Goal: Task Accomplishment & Management: Use online tool/utility

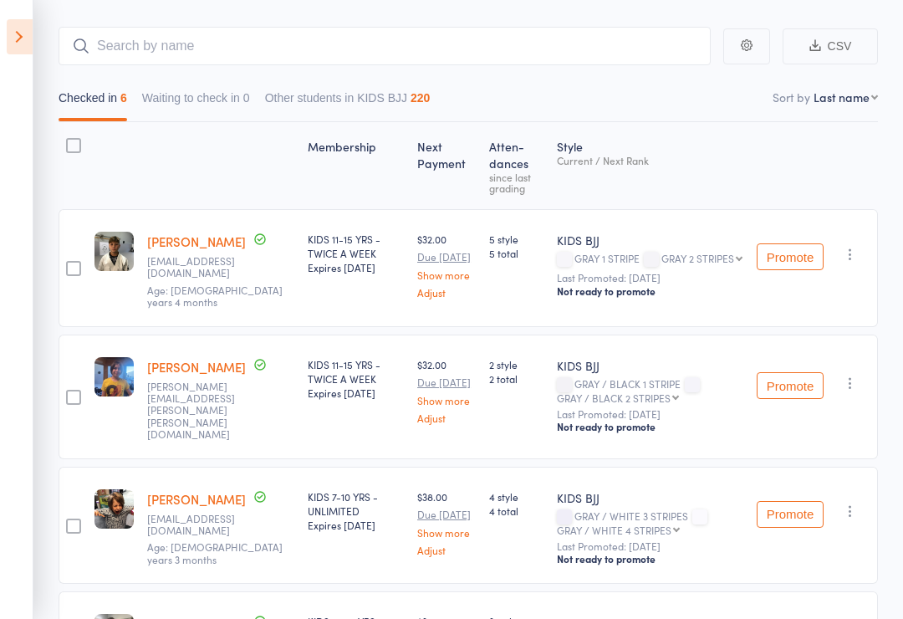
scroll to position [132, 0]
click at [12, 38] on icon at bounding box center [20, 36] width 26 height 35
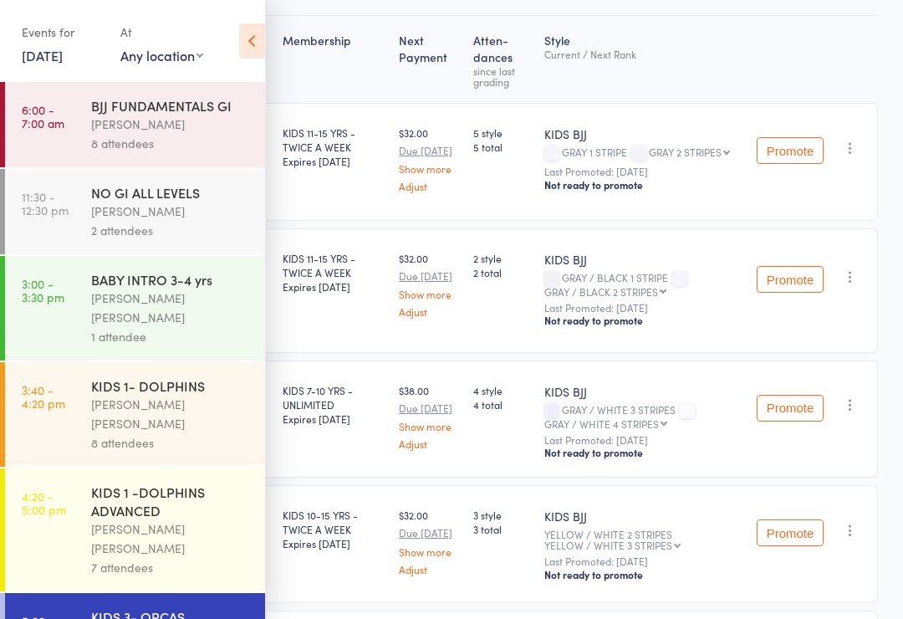
scroll to position [237, 0]
click at [253, 46] on icon at bounding box center [252, 40] width 26 height 35
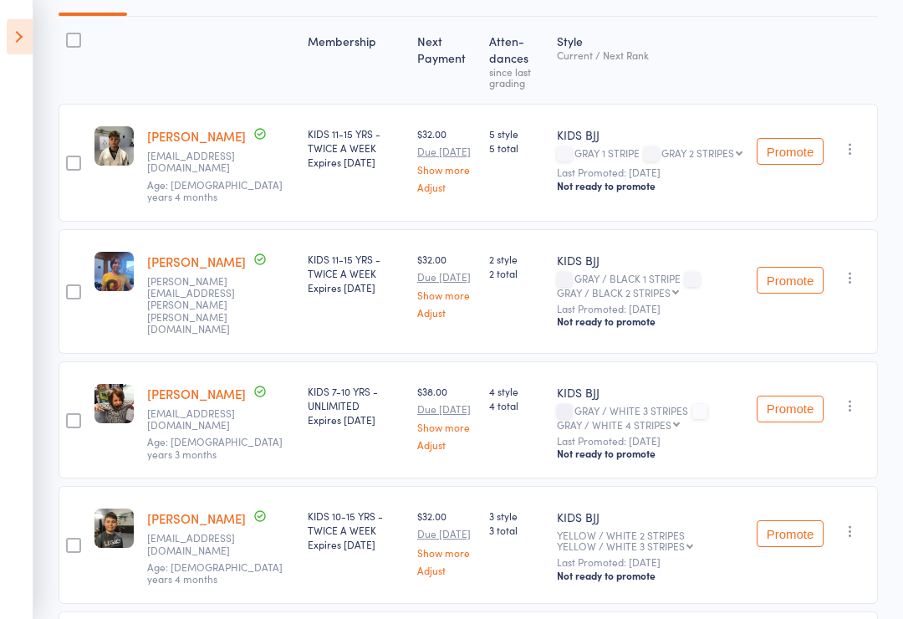
click at [9, 34] on icon at bounding box center [20, 36] width 26 height 35
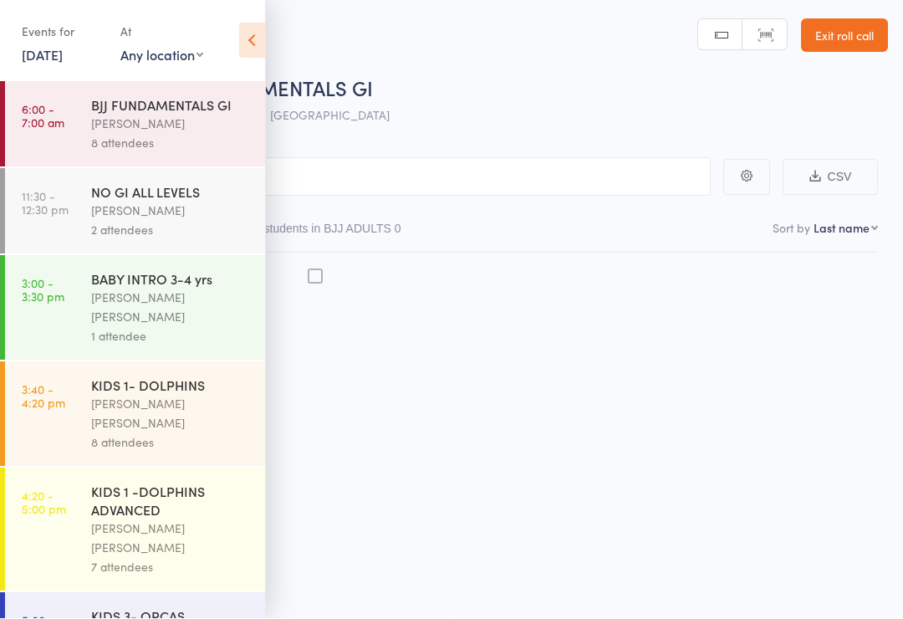
scroll to position [12, 0]
click at [181, 482] on div "KIDS 1 -DOLPHINS ADVANCED" at bounding box center [171, 500] width 160 height 37
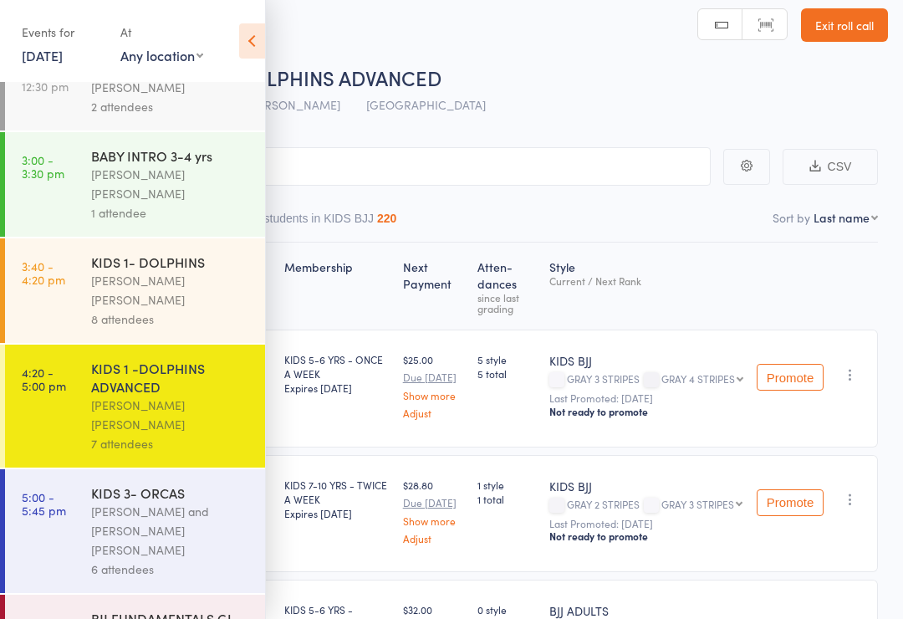
scroll to position [123, 0]
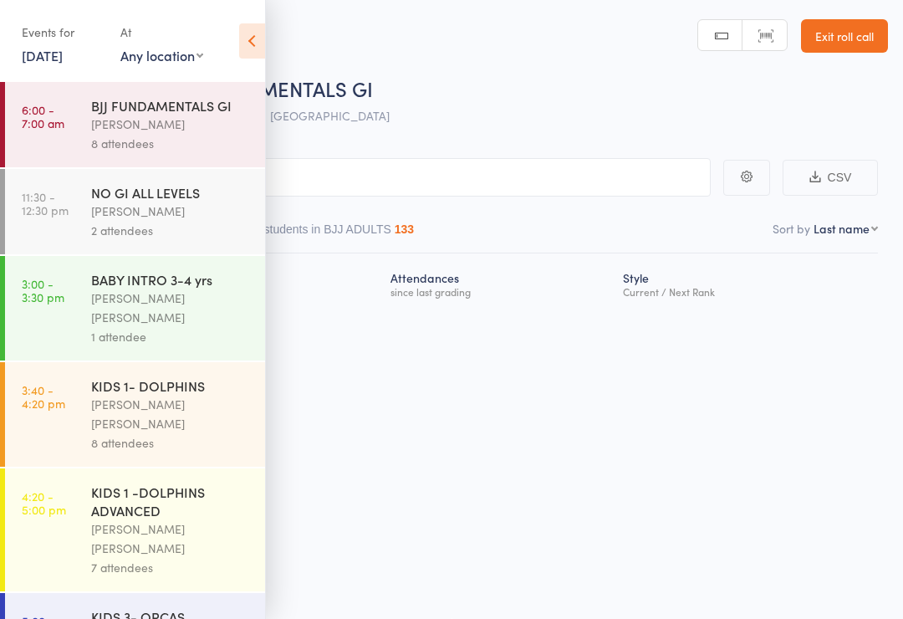
click at [253, 50] on icon at bounding box center [252, 40] width 26 height 35
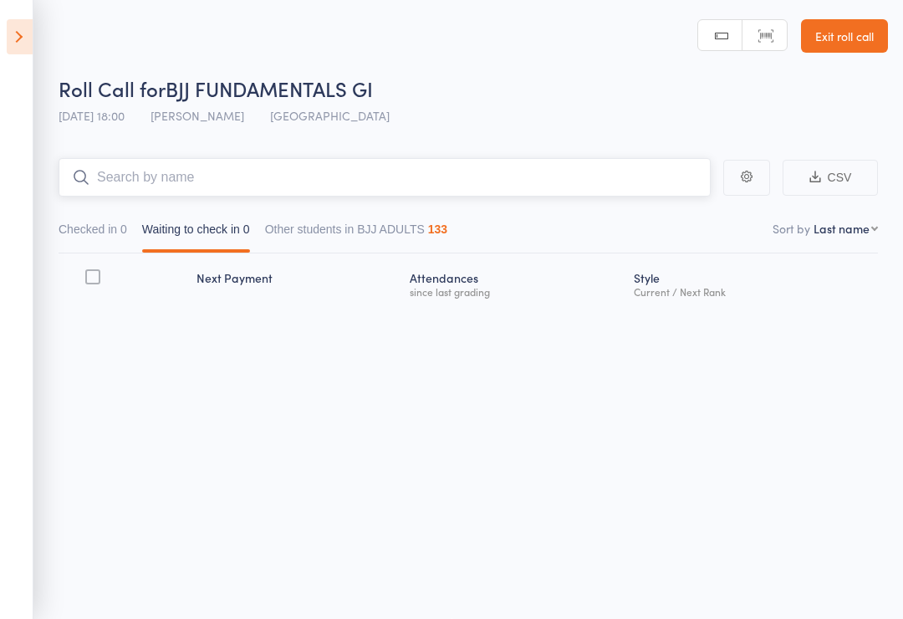
click at [310, 167] on input "search" at bounding box center [385, 177] width 652 height 38
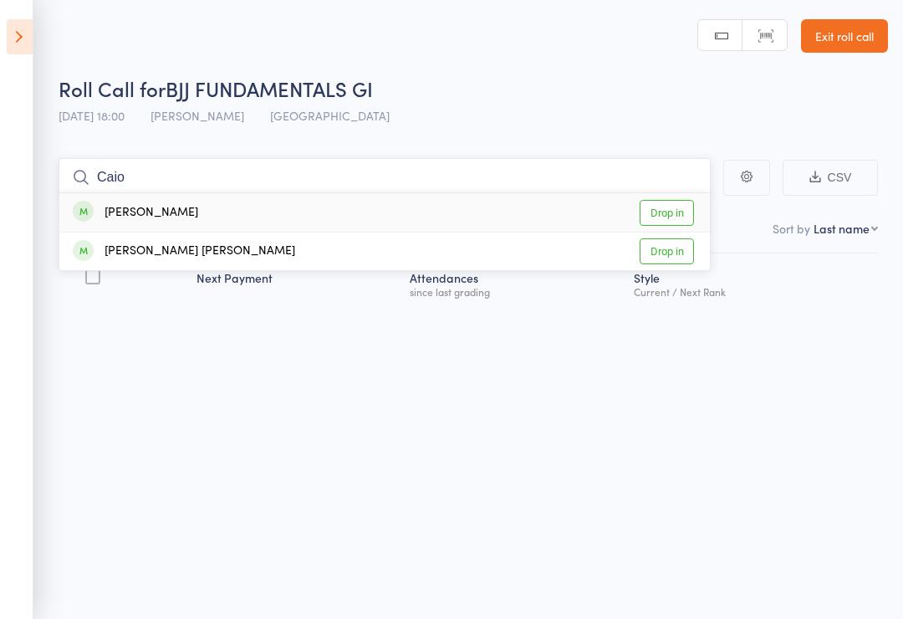
type input "Caio"
click at [681, 201] on link "Drop in" at bounding box center [667, 213] width 54 height 26
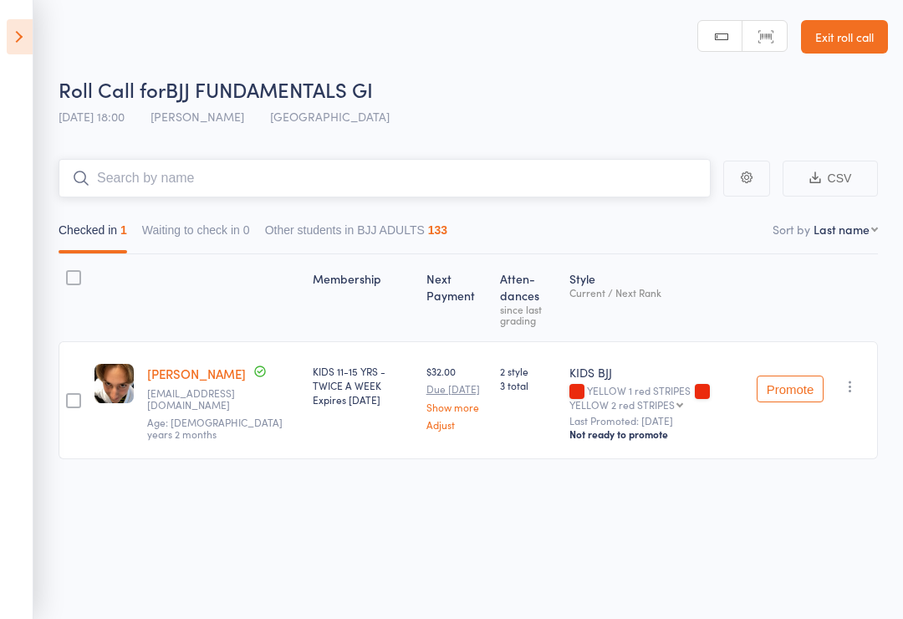
click at [399, 171] on input "search" at bounding box center [385, 178] width 652 height 38
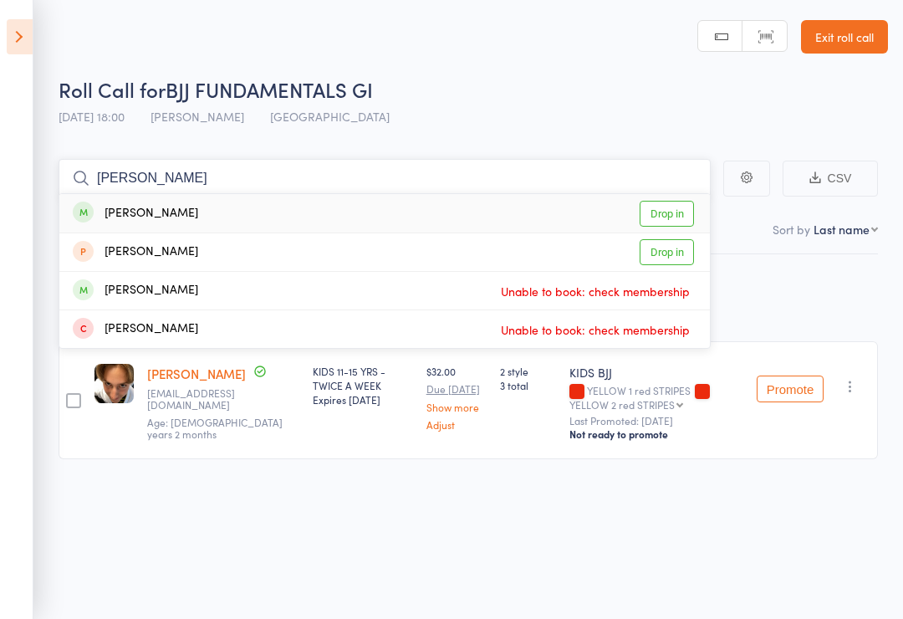
type input "[PERSON_NAME]"
click at [680, 209] on link "Drop in" at bounding box center [667, 214] width 54 height 26
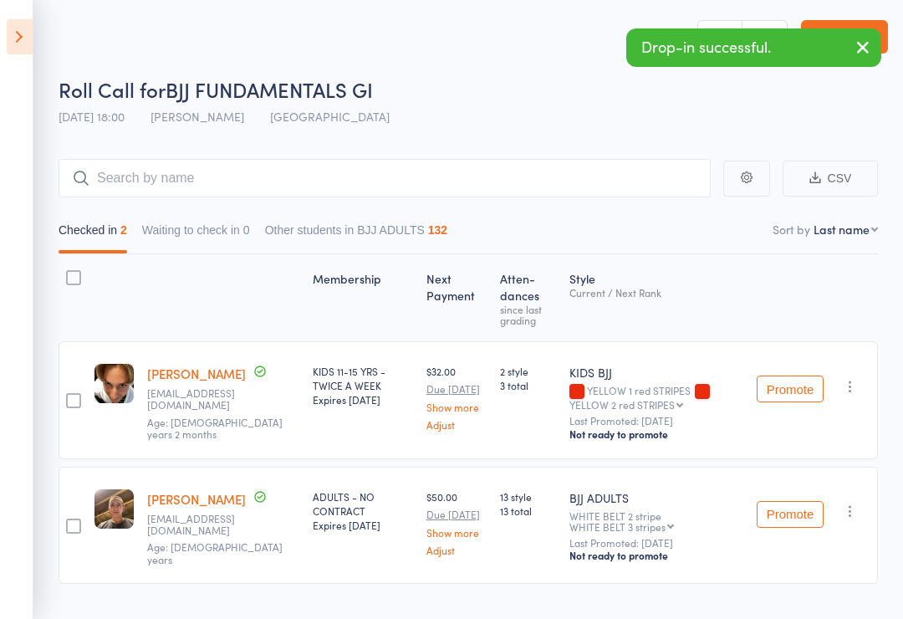
click at [27, 30] on icon at bounding box center [20, 36] width 26 height 35
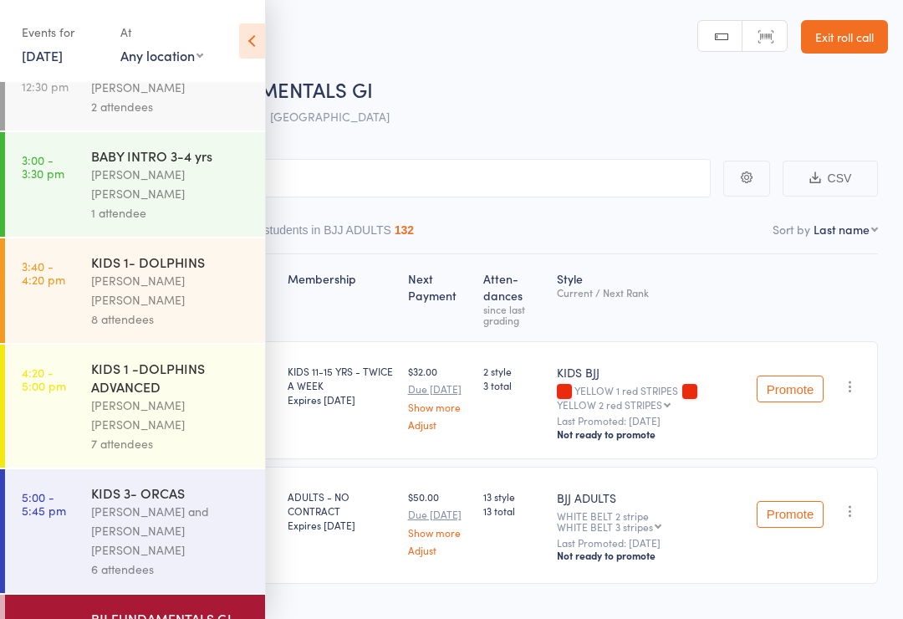
scroll to position [123, 0]
click at [67, 470] on link "5:00 - 5:45 pm KIDS 3- ORCAS [PERSON_NAME] and [PERSON_NAME] [PERSON_NAME] 6 at…" at bounding box center [135, 532] width 260 height 124
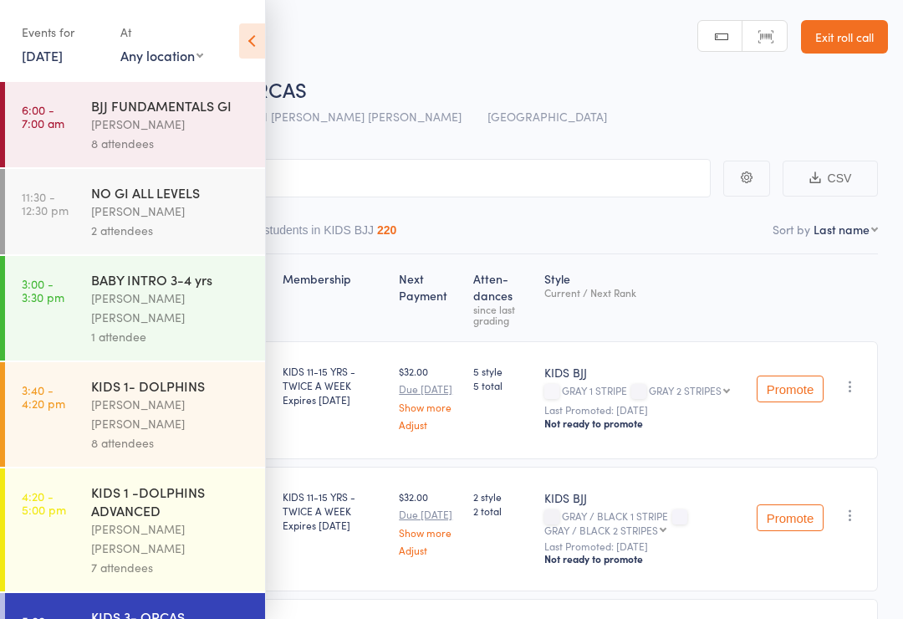
click at [251, 33] on icon at bounding box center [252, 40] width 26 height 35
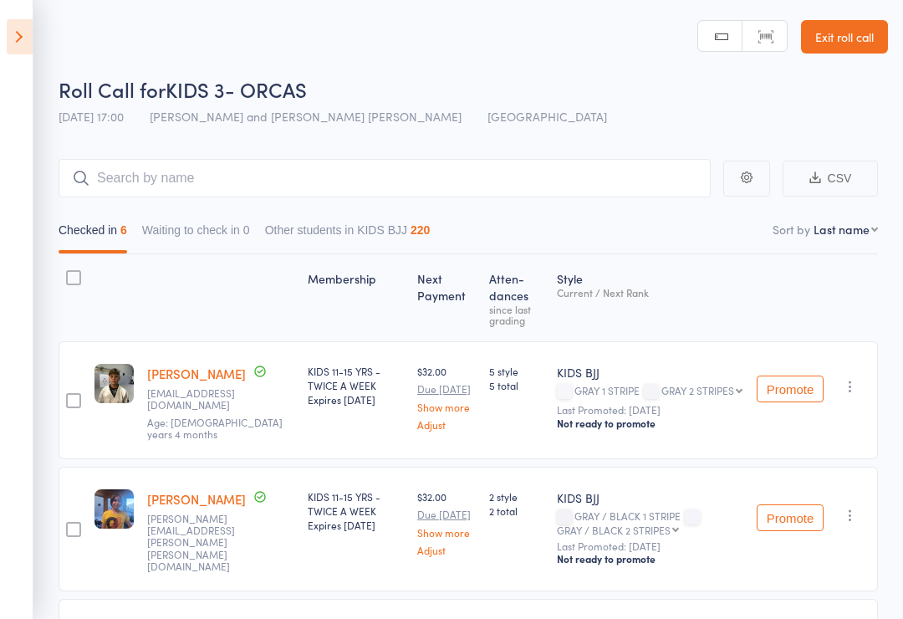
click at [21, 45] on icon at bounding box center [20, 36] width 26 height 35
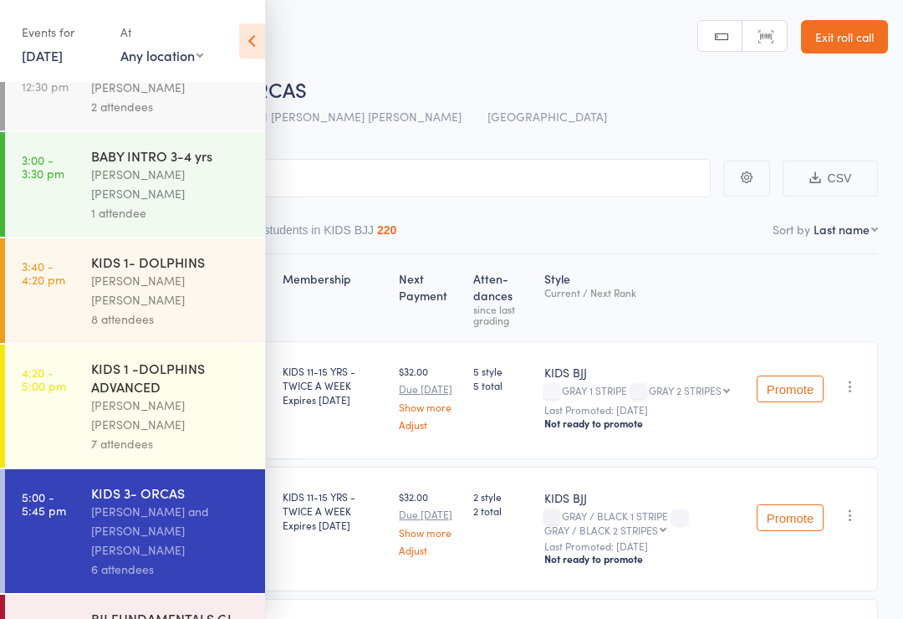
scroll to position [123, 0]
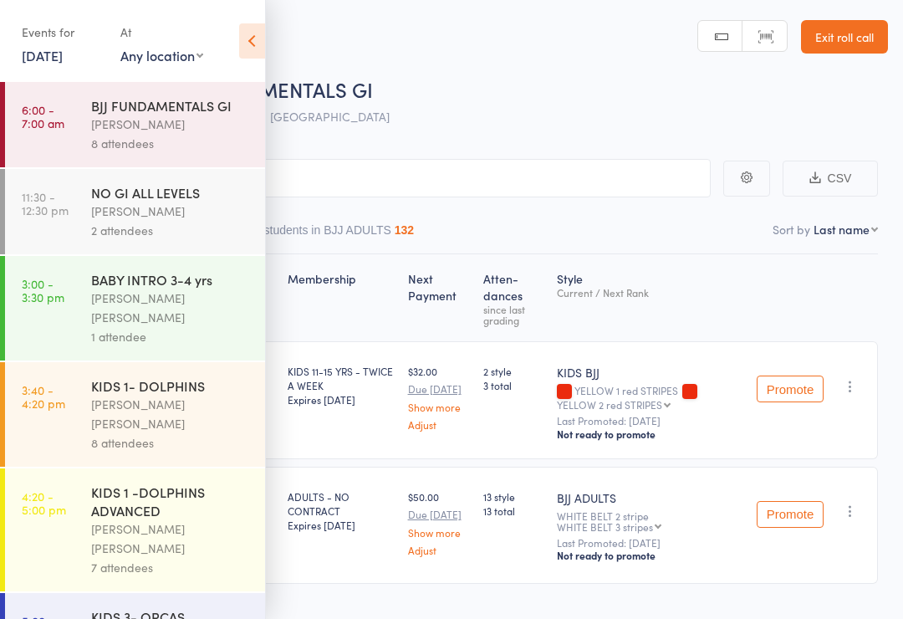
click at [418, 190] on input "search" at bounding box center [367, 178] width 685 height 38
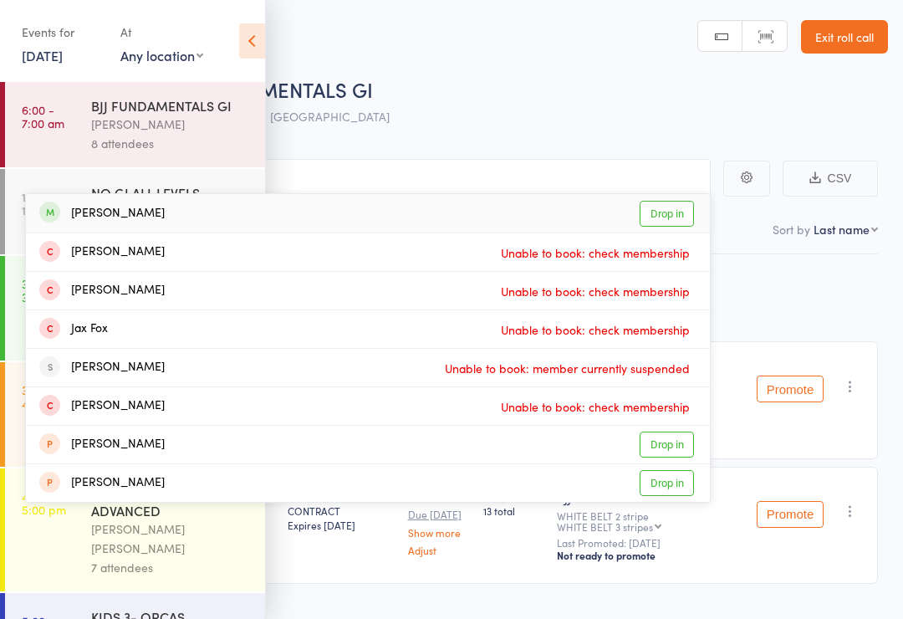
type input "[PERSON_NAME]"
click at [198, 212] on div "[PERSON_NAME] Drop in" at bounding box center [368, 213] width 684 height 38
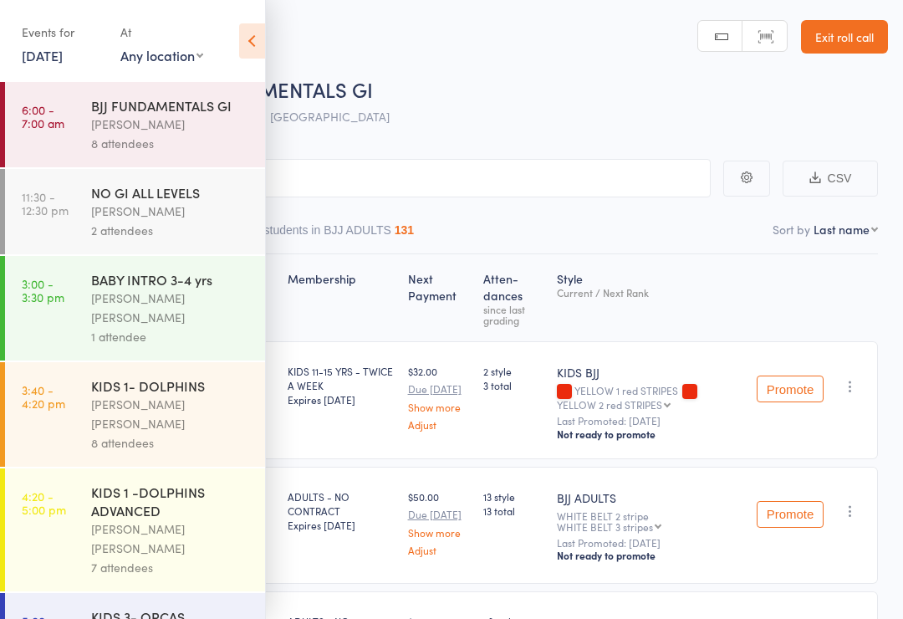
click at [247, 41] on icon at bounding box center [252, 40] width 26 height 35
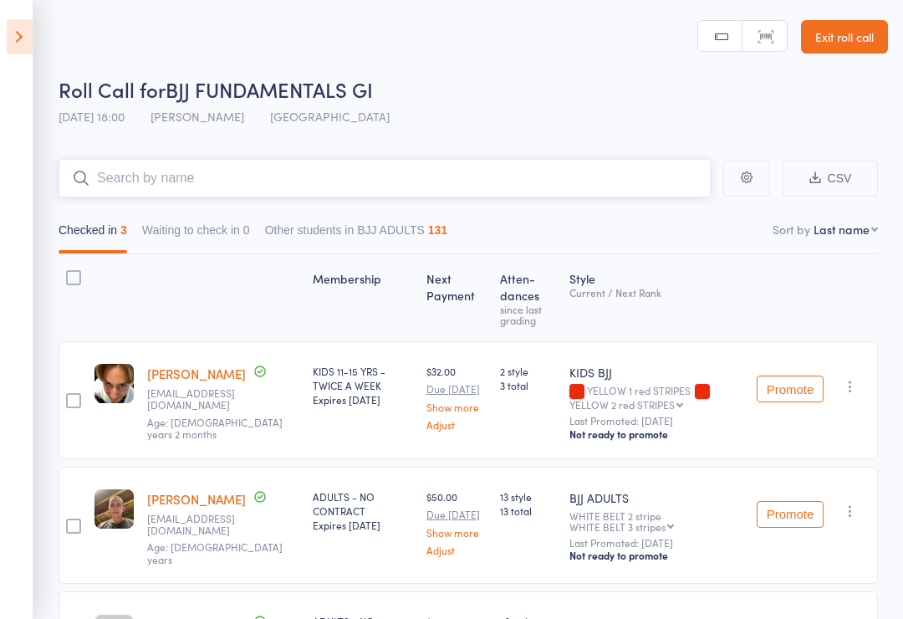
click at [358, 181] on input "search" at bounding box center [385, 178] width 652 height 38
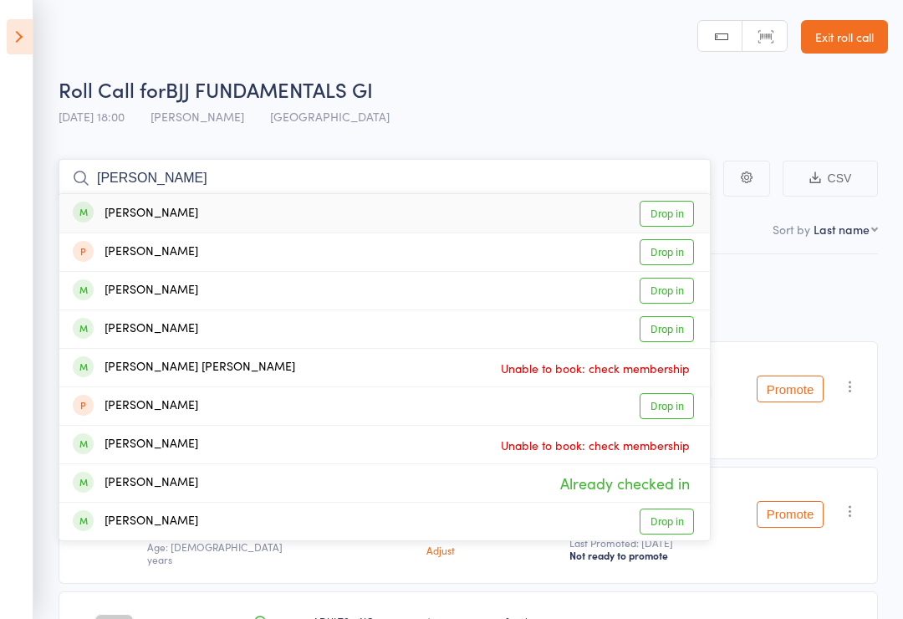
type input "[PERSON_NAME]"
click at [664, 202] on link "Drop in" at bounding box center [667, 214] width 54 height 26
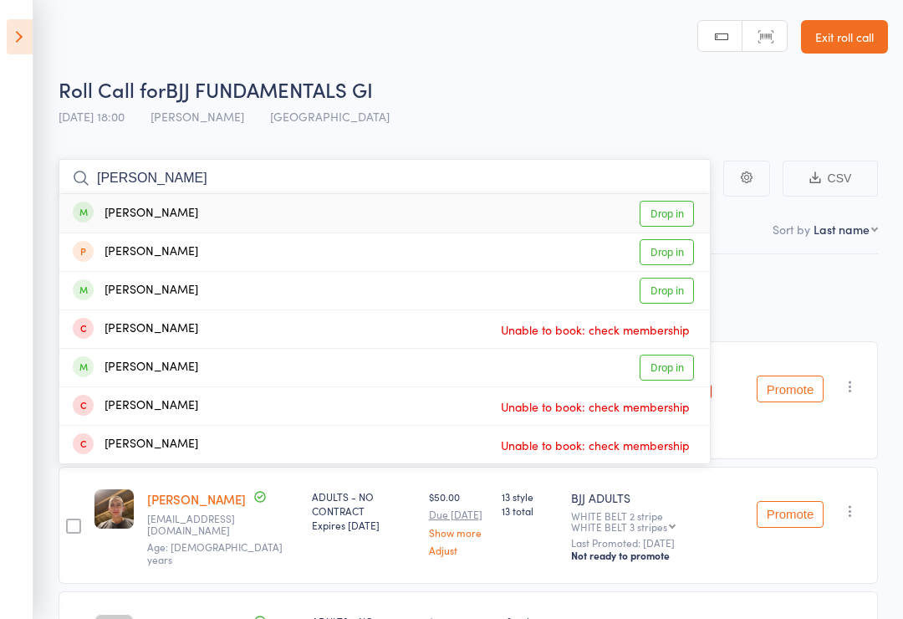
type input "[PERSON_NAME]"
click at [675, 210] on link "Drop in" at bounding box center [667, 214] width 54 height 26
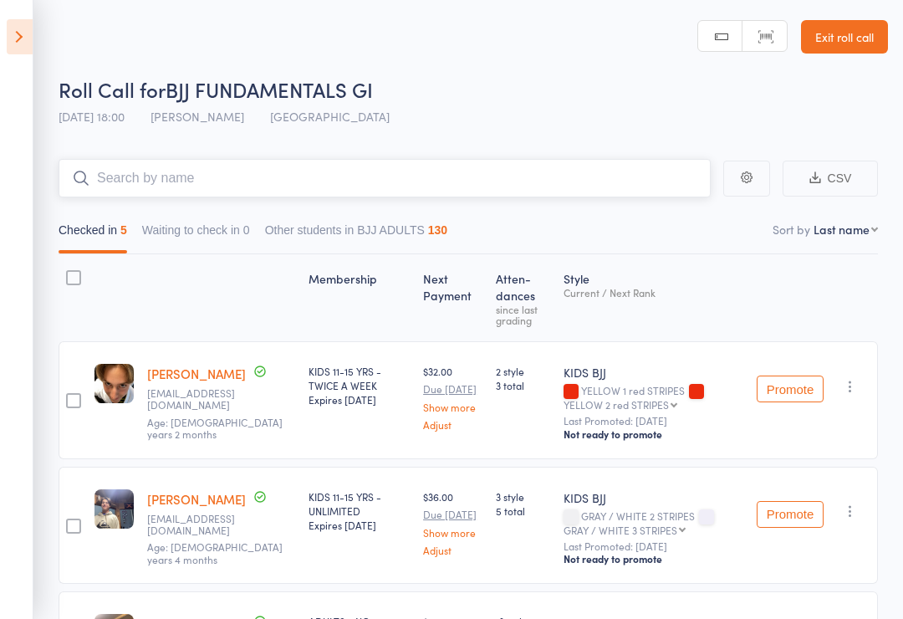
click at [188, 161] on input "search" at bounding box center [385, 178] width 652 height 38
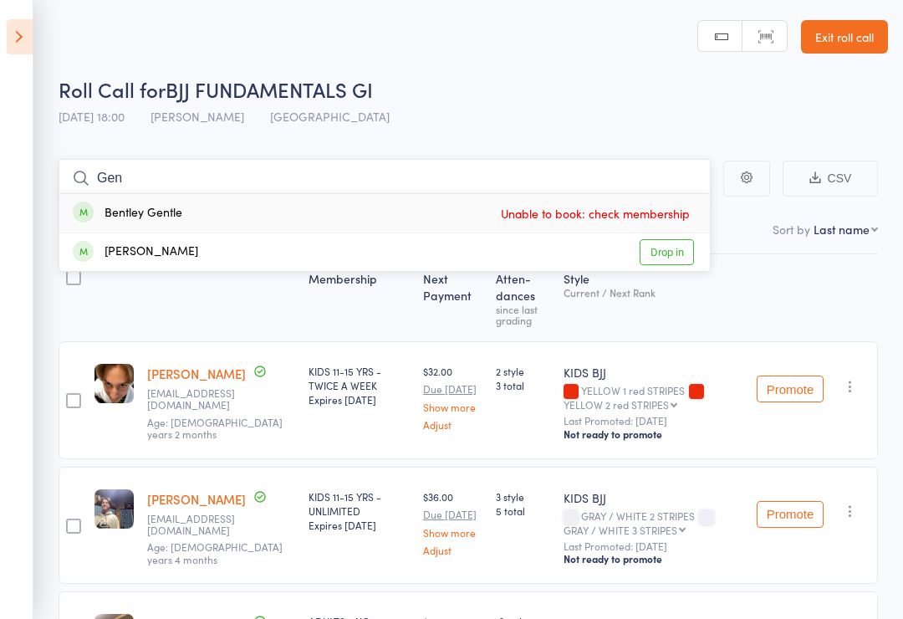
type input "Gen"
click at [673, 244] on link "Drop in" at bounding box center [667, 252] width 54 height 26
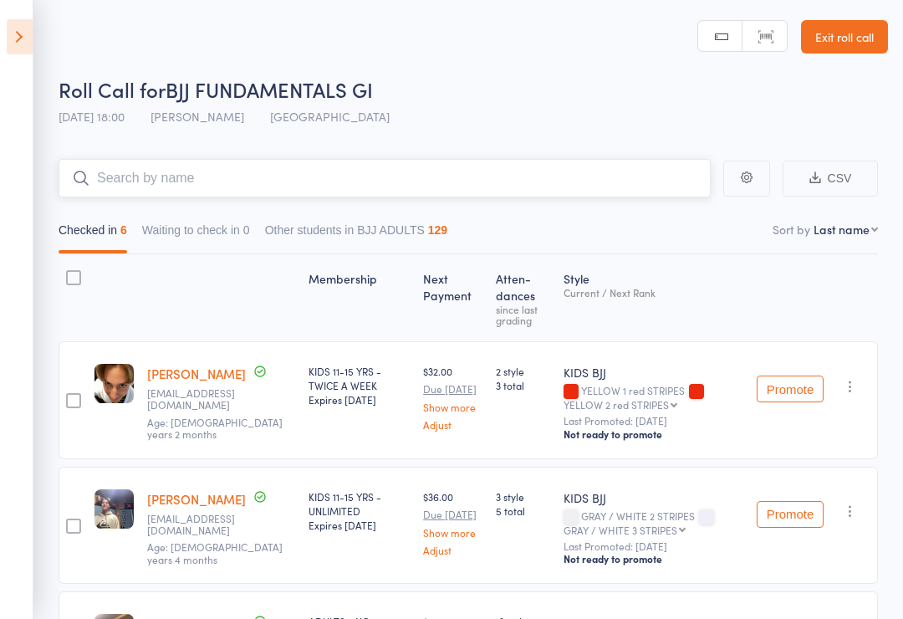
click at [206, 181] on input "search" at bounding box center [385, 178] width 652 height 38
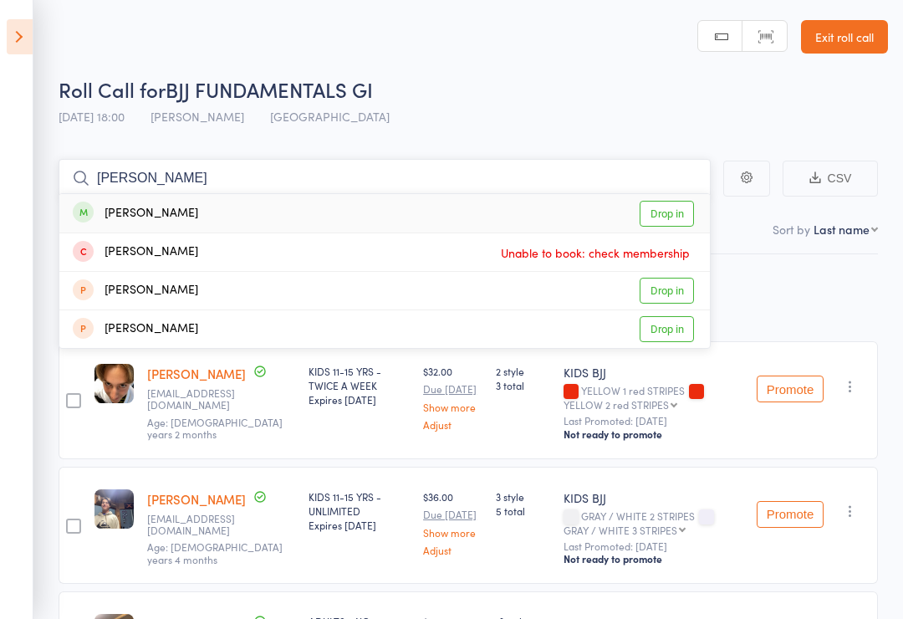
type input "[PERSON_NAME]"
click at [682, 212] on link "Drop in" at bounding box center [667, 214] width 54 height 26
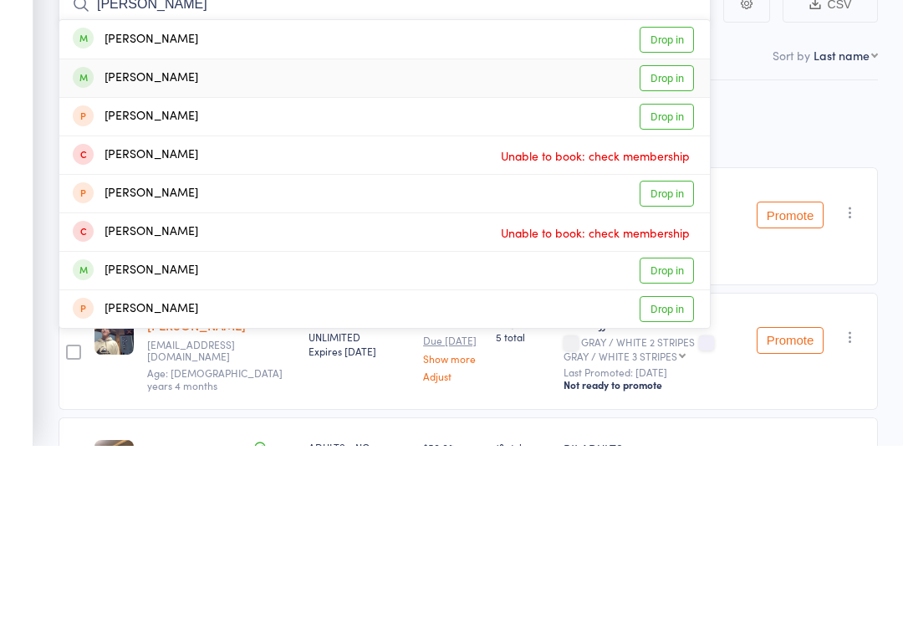
type input "[PERSON_NAME]"
click at [672, 239] on link "Drop in" at bounding box center [667, 252] width 54 height 26
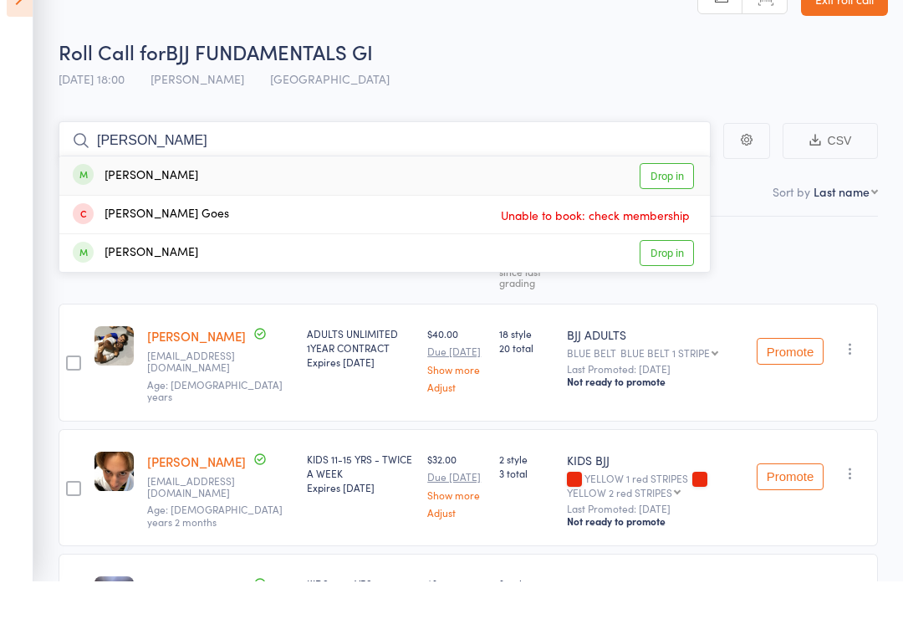
type input "[PERSON_NAME]"
click at [350, 194] on div "[PERSON_NAME] Drop in" at bounding box center [384, 213] width 650 height 38
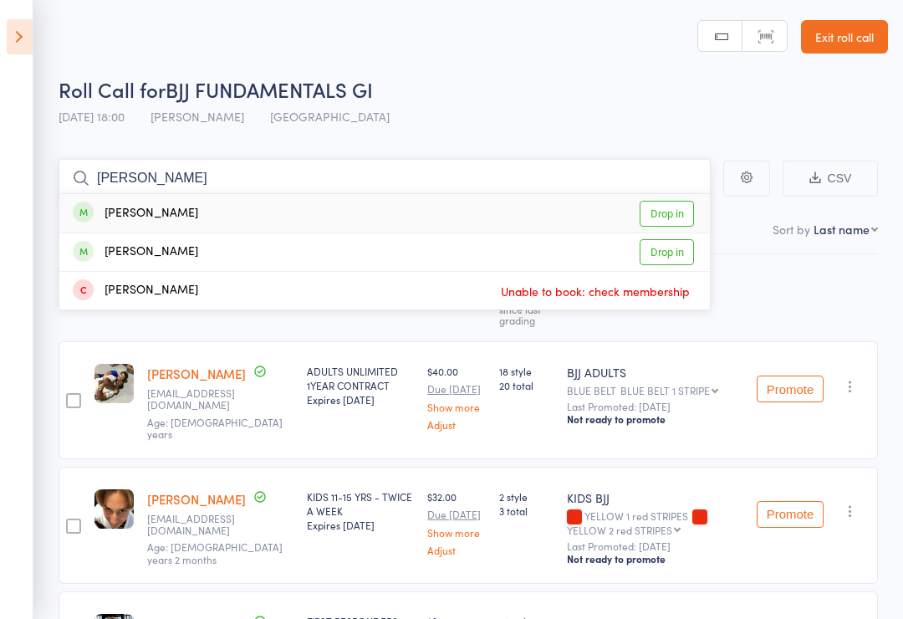
type input "[PERSON_NAME]"
click at [661, 249] on link "Drop in" at bounding box center [667, 252] width 54 height 26
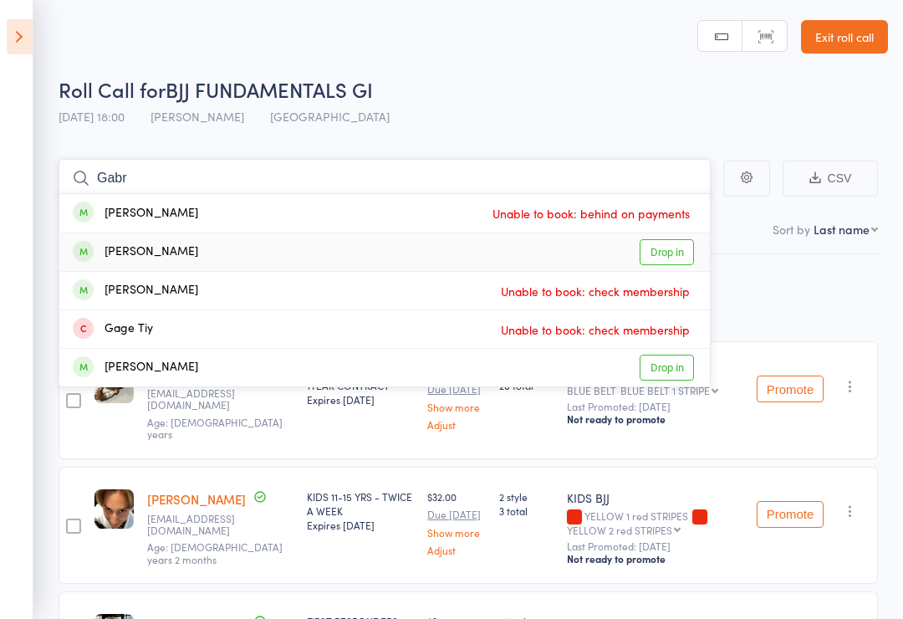
type input "Gabr"
click at [654, 252] on link "Drop in" at bounding box center [667, 252] width 54 height 26
